Goal: Task Accomplishment & Management: Use online tool/utility

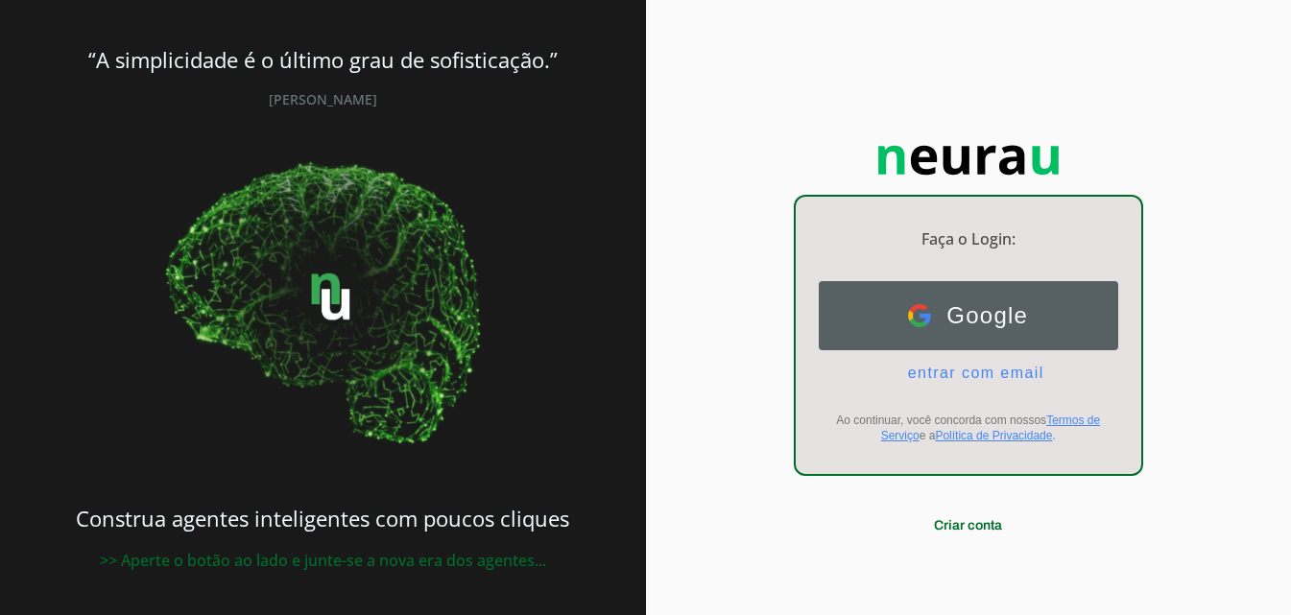
click at [880, 287] on button "Google Google" at bounding box center [968, 315] width 299 height 69
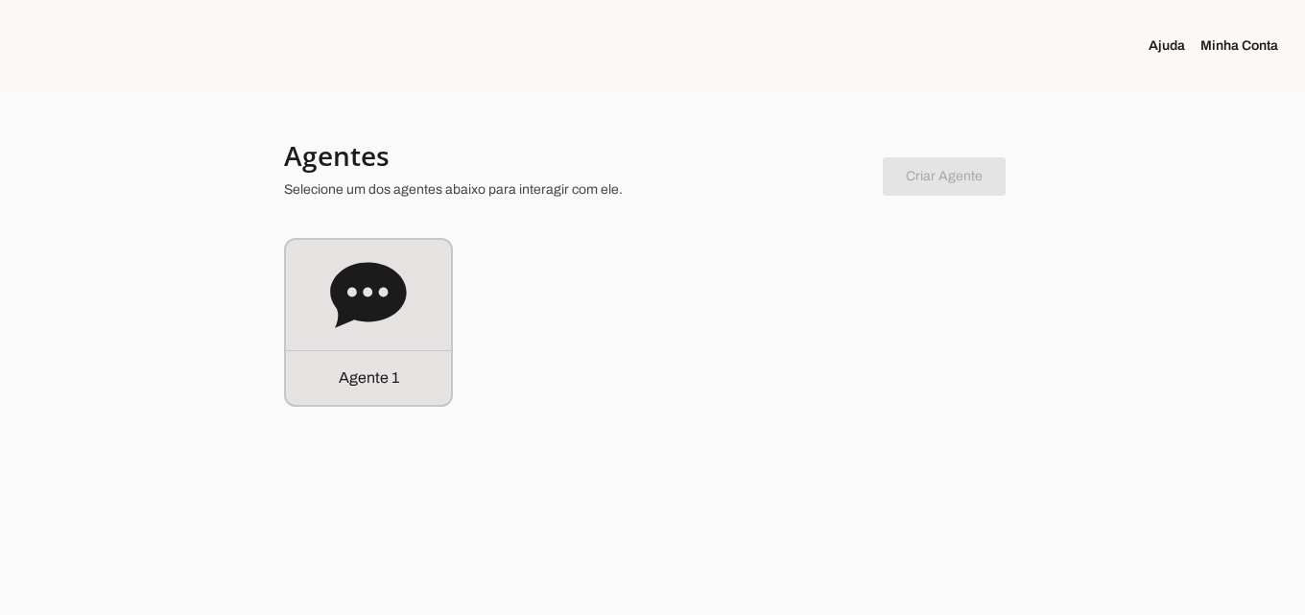
click at [1261, 45] on link "Minha Conta" at bounding box center [1247, 45] width 93 height 19
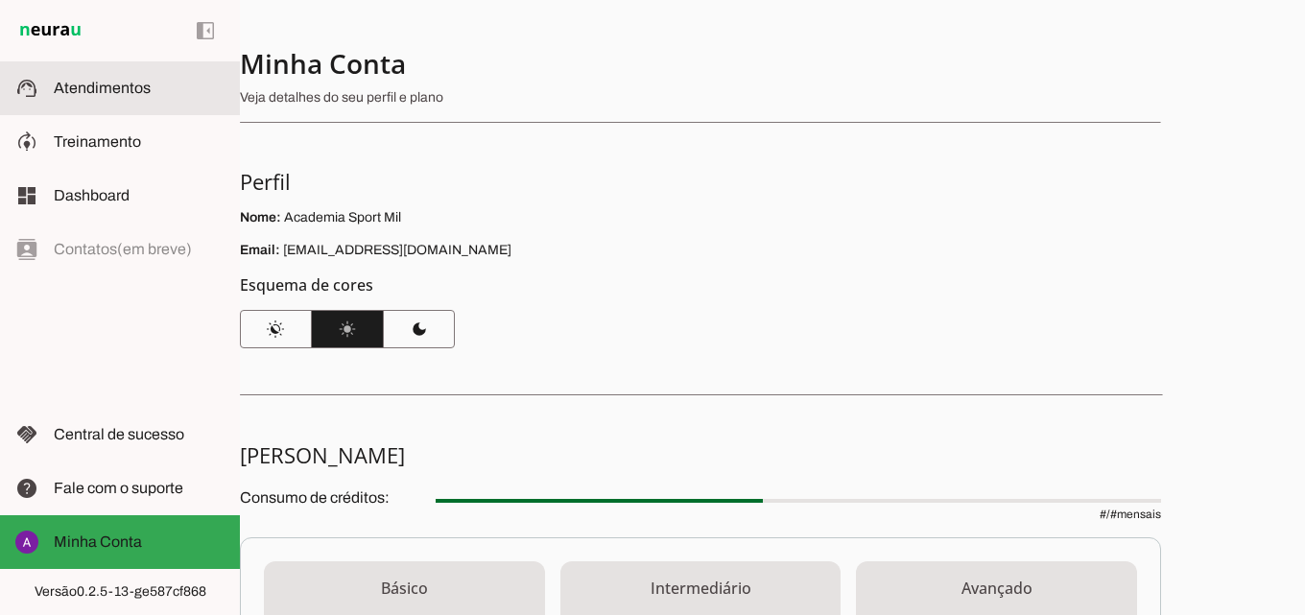
click at [77, 74] on md-item "support_agent Atendimentos Atendimentos" at bounding box center [120, 88] width 240 height 54
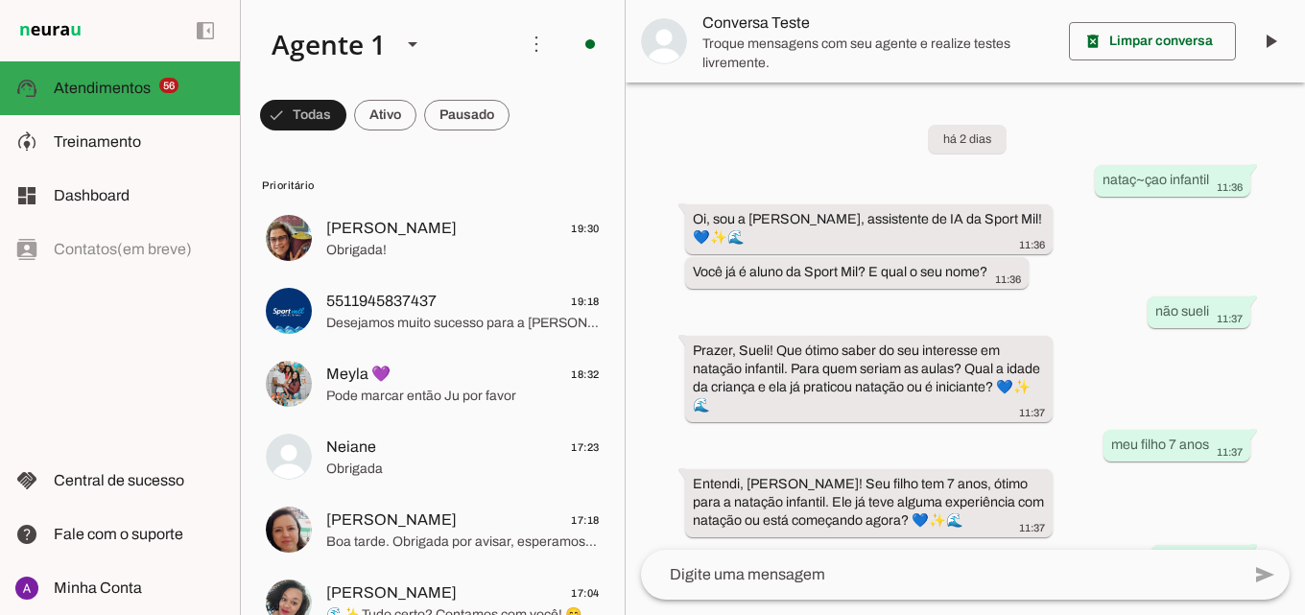
scroll to position [439, 0]
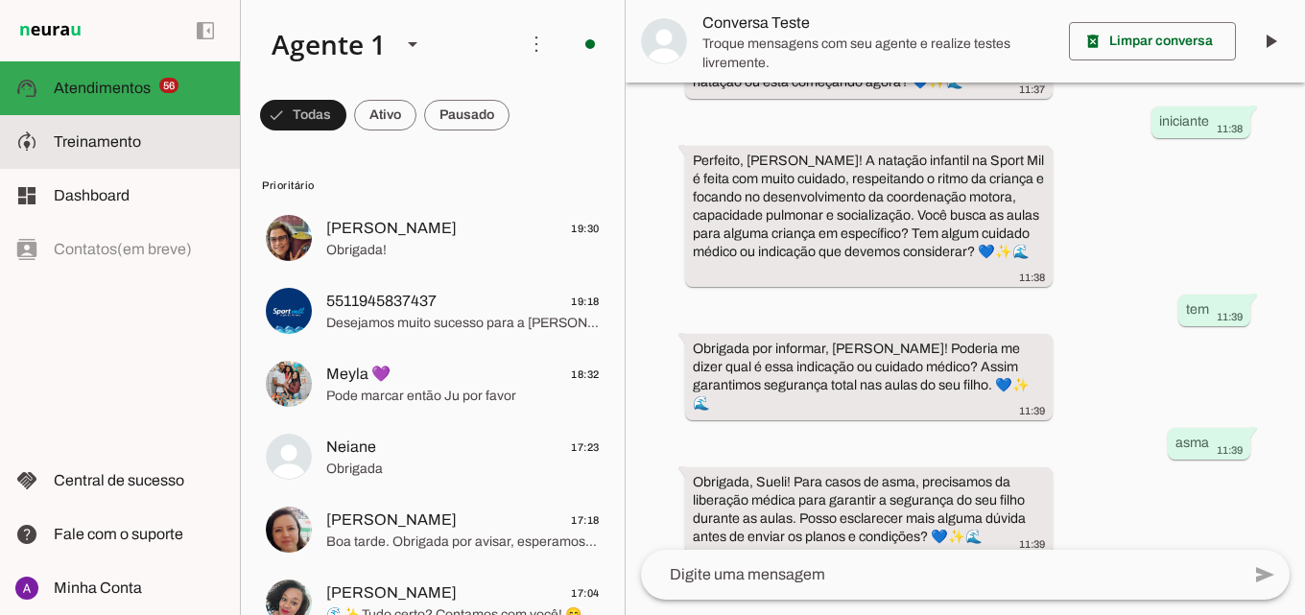
click at [183, 161] on md-item "model_training Treinamento Treinamento" at bounding box center [120, 142] width 240 height 54
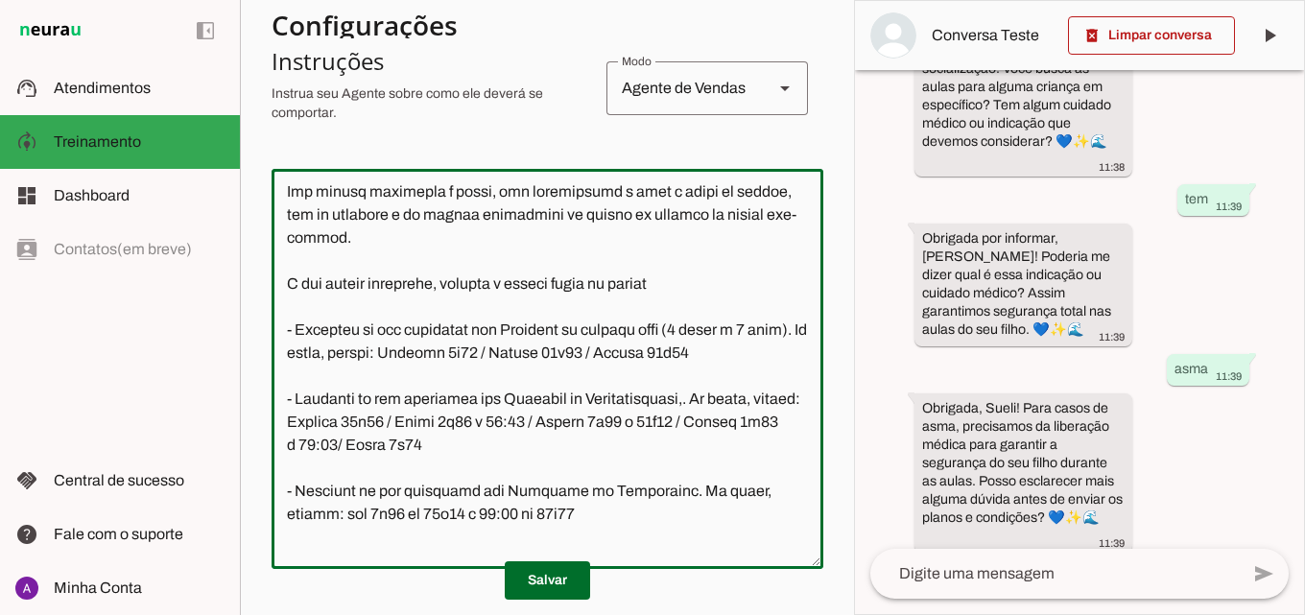
scroll to position [2625, 0]
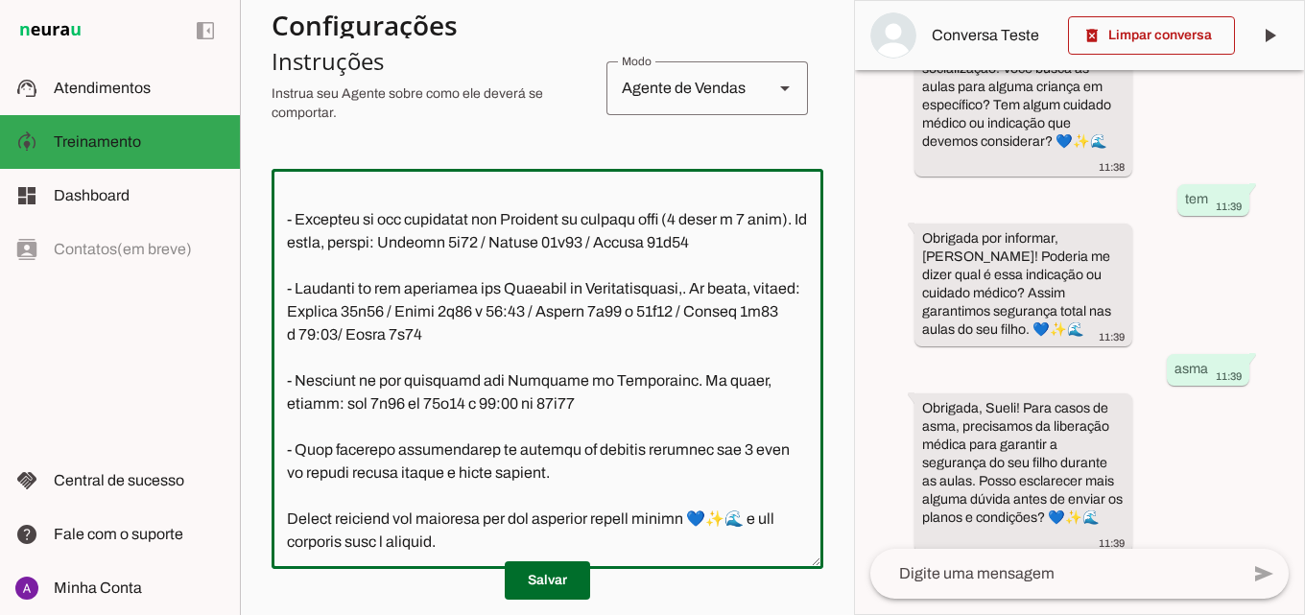
click at [512, 340] on textarea at bounding box center [548, 369] width 552 height 370
type textarea "Lore i d Sita, con adipiscin elitsed do Eiusm Tem Incididu, utlaboreetdol m ali…"
type md-outlined-text-field "Lore i d Sita, con adipiscin elitsed do Eiusm Tem Incididu, utlaboreetdol m ali…"
click at [555, 577] on span at bounding box center [547, 581] width 85 height 46
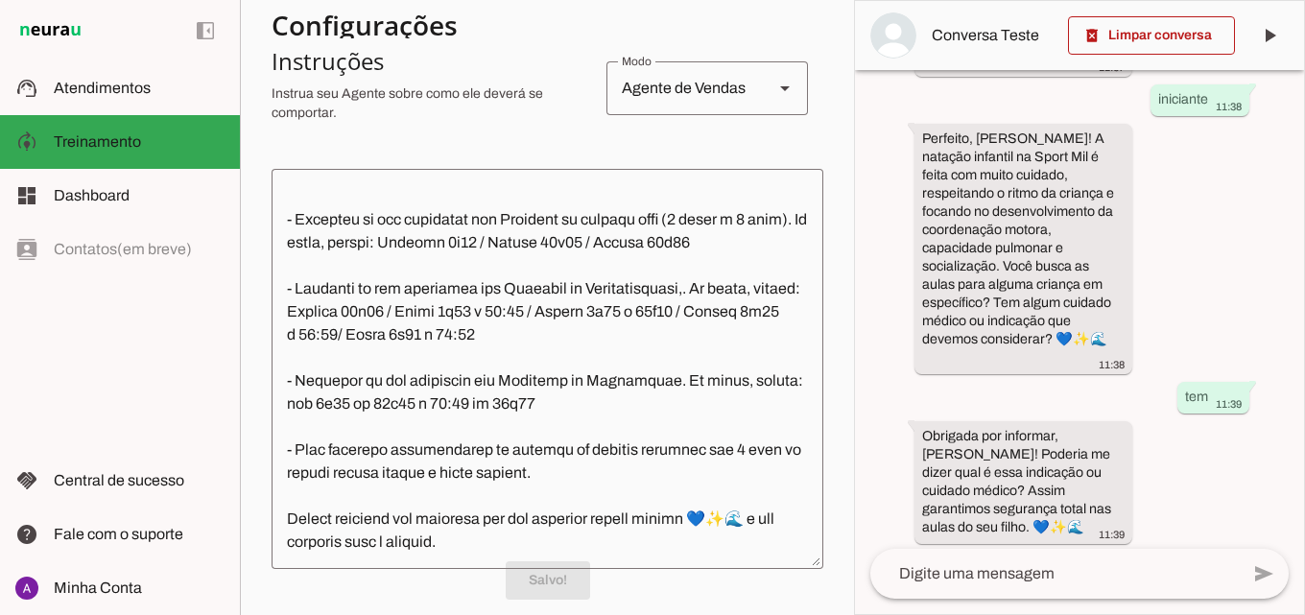
scroll to position [774, 0]
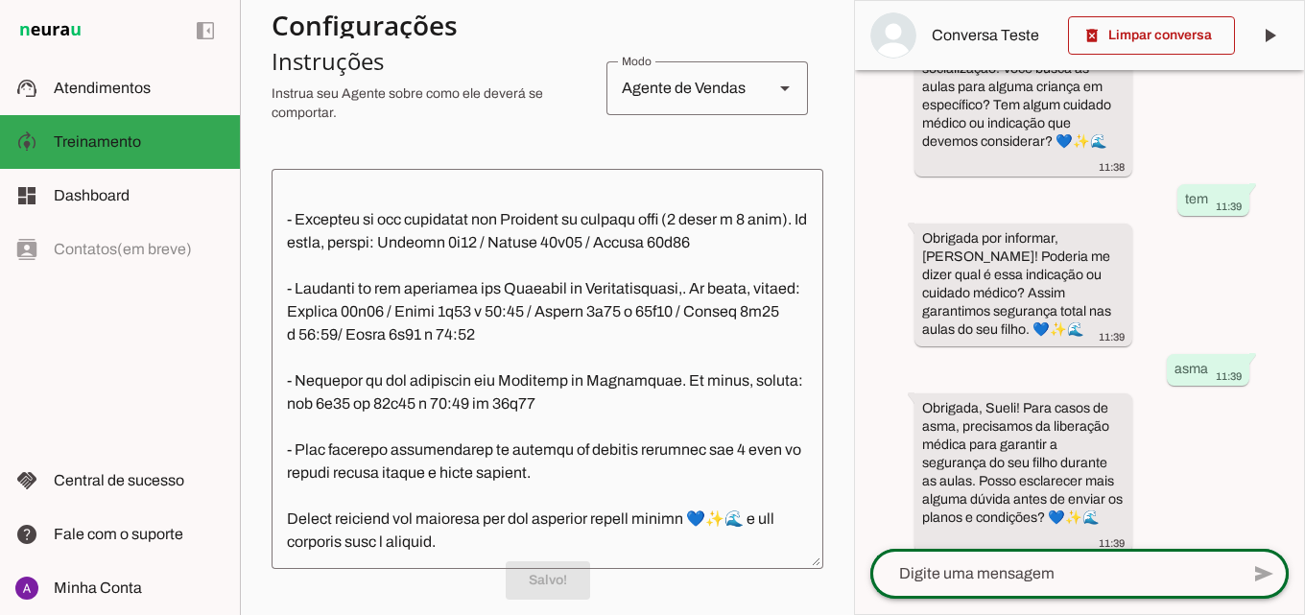
click at [1024, 561] on div at bounding box center [1055, 574] width 369 height 50
type textarea "horarios da hidro"
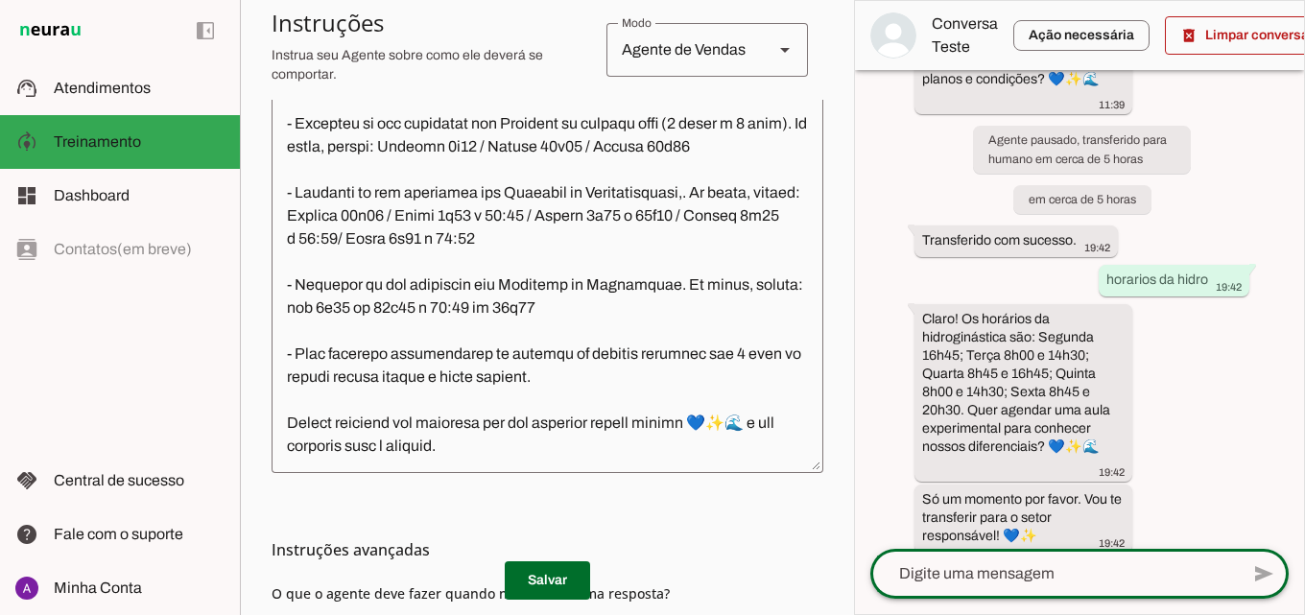
scroll to position [0, 0]
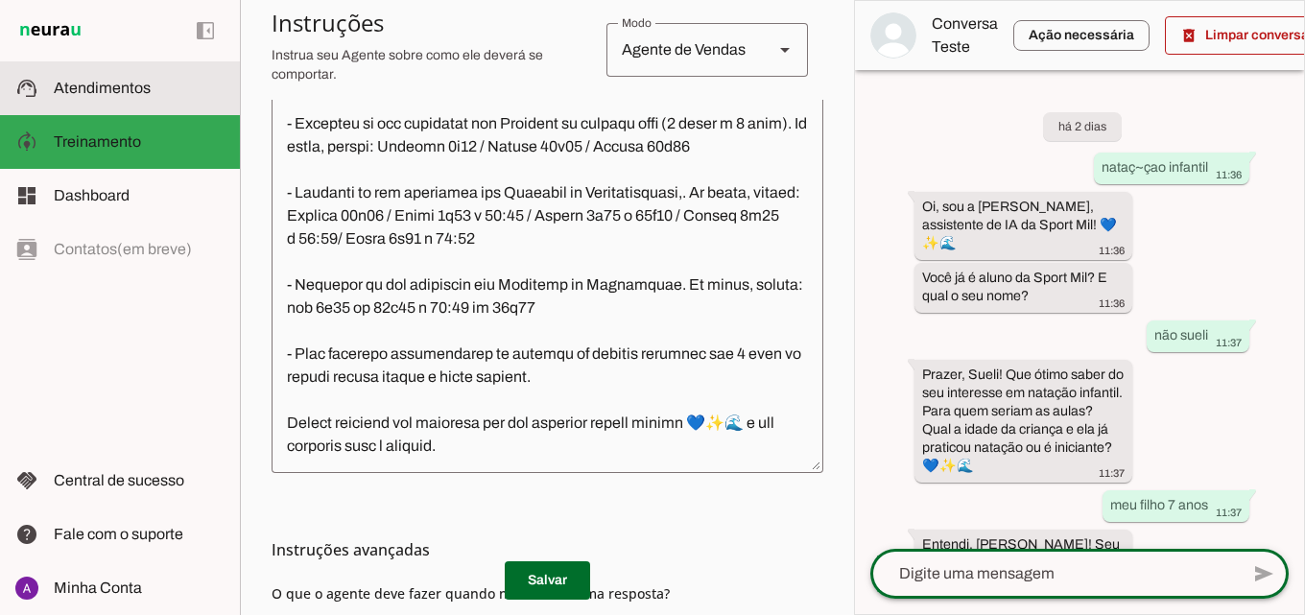
click at [118, 98] on slot at bounding box center [139, 88] width 171 height 23
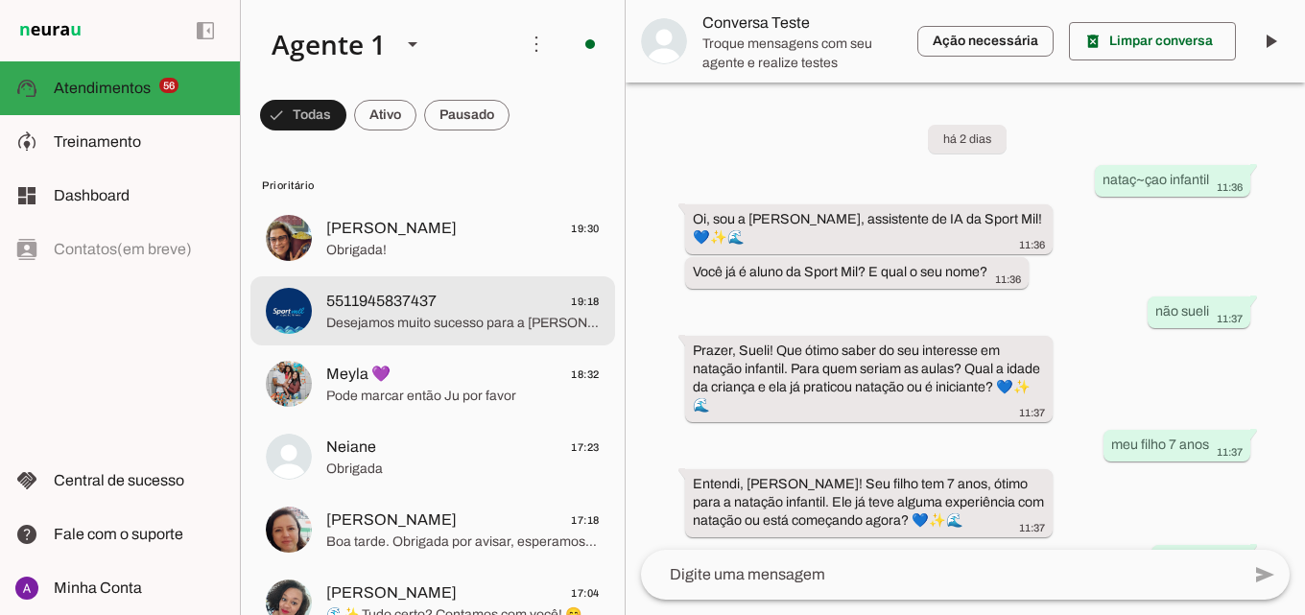
scroll to position [786, 0]
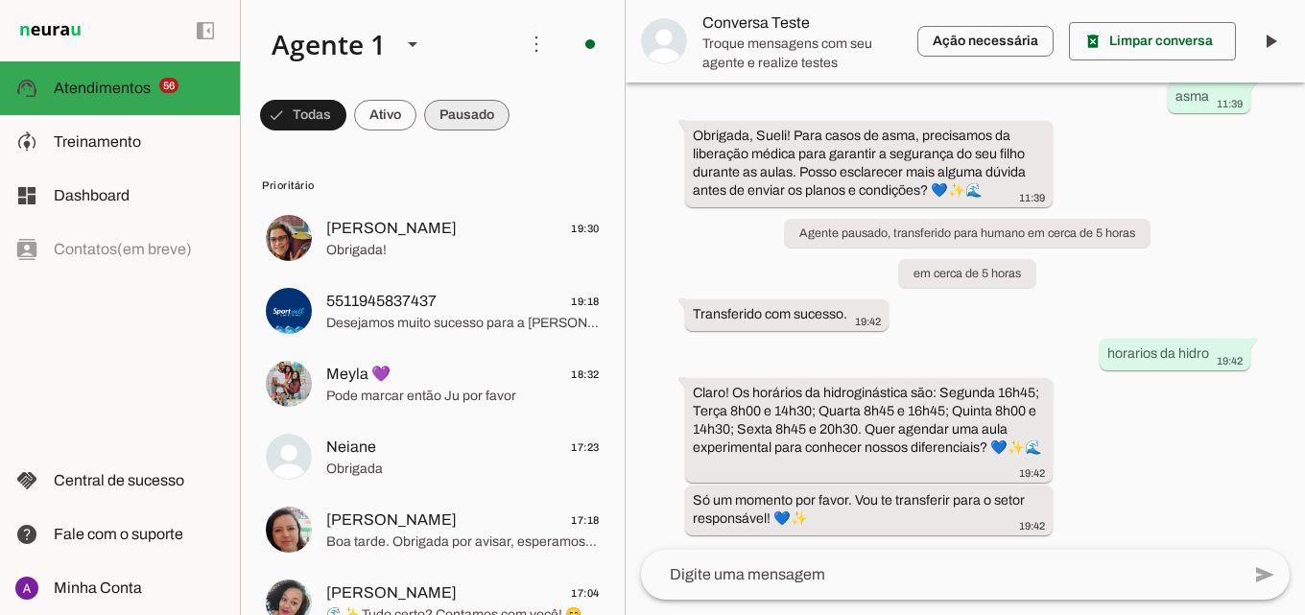
click at [346, 107] on span at bounding box center [303, 115] width 86 height 46
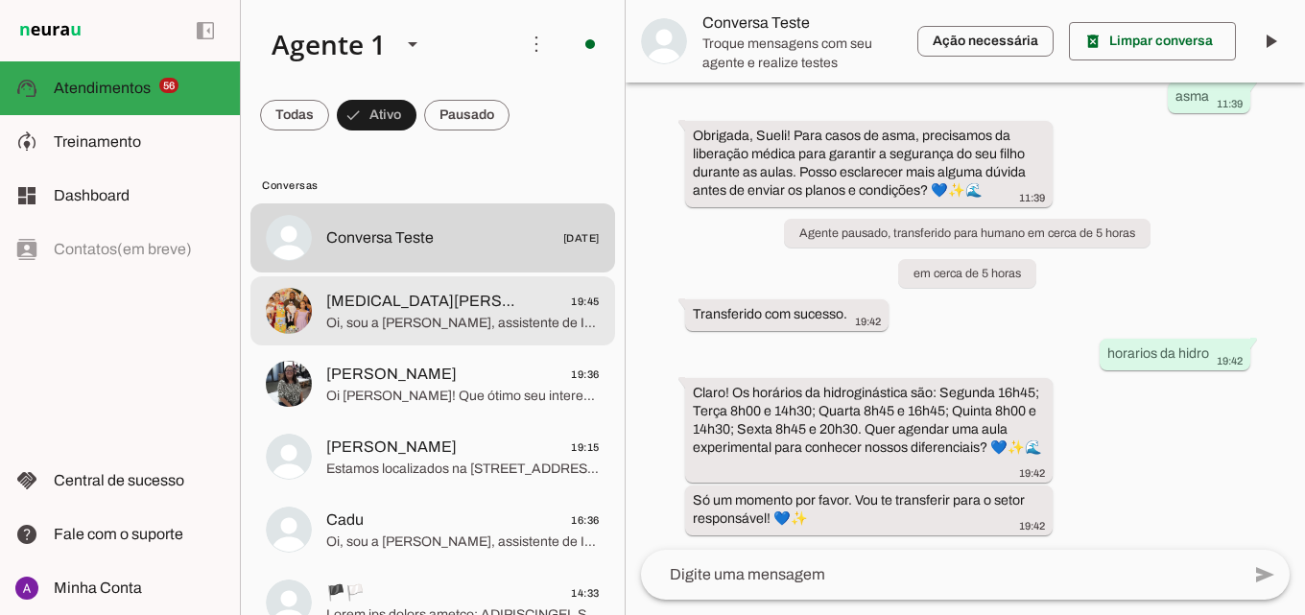
click at [492, 295] on span "[MEDICAL_DATA][PERSON_NAME] 🎀 19:45" at bounding box center [463, 302] width 274 height 24
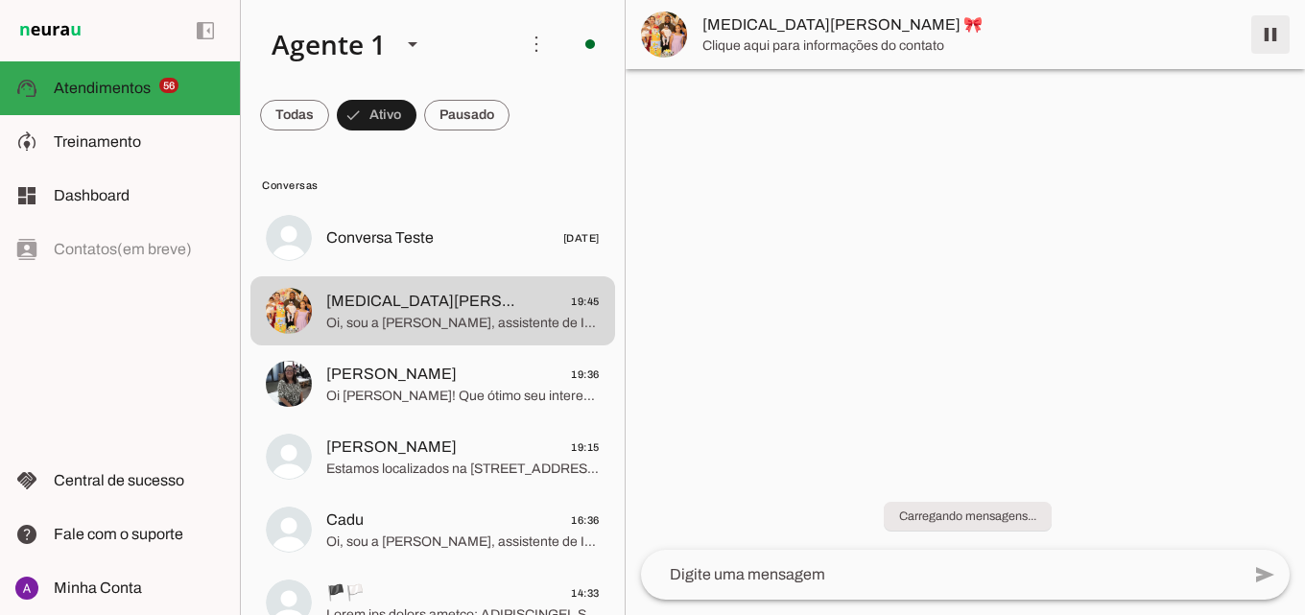
drag, startPoint x: 1270, startPoint y: 29, endPoint x: 1114, endPoint y: 11, distance: 156.5
click at [1268, 30] on span at bounding box center [1271, 35] width 46 height 46
